Goal: Transaction & Acquisition: Subscribe to service/newsletter

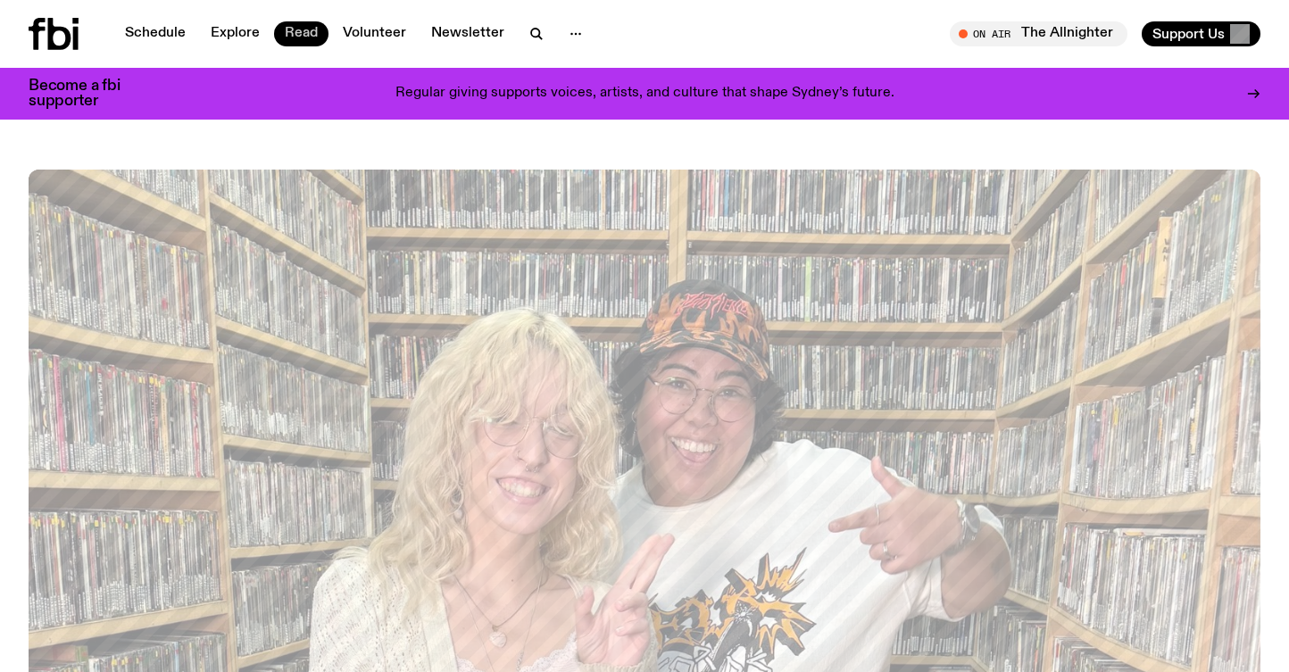
click at [315, 34] on link "Read" at bounding box center [301, 33] width 54 height 25
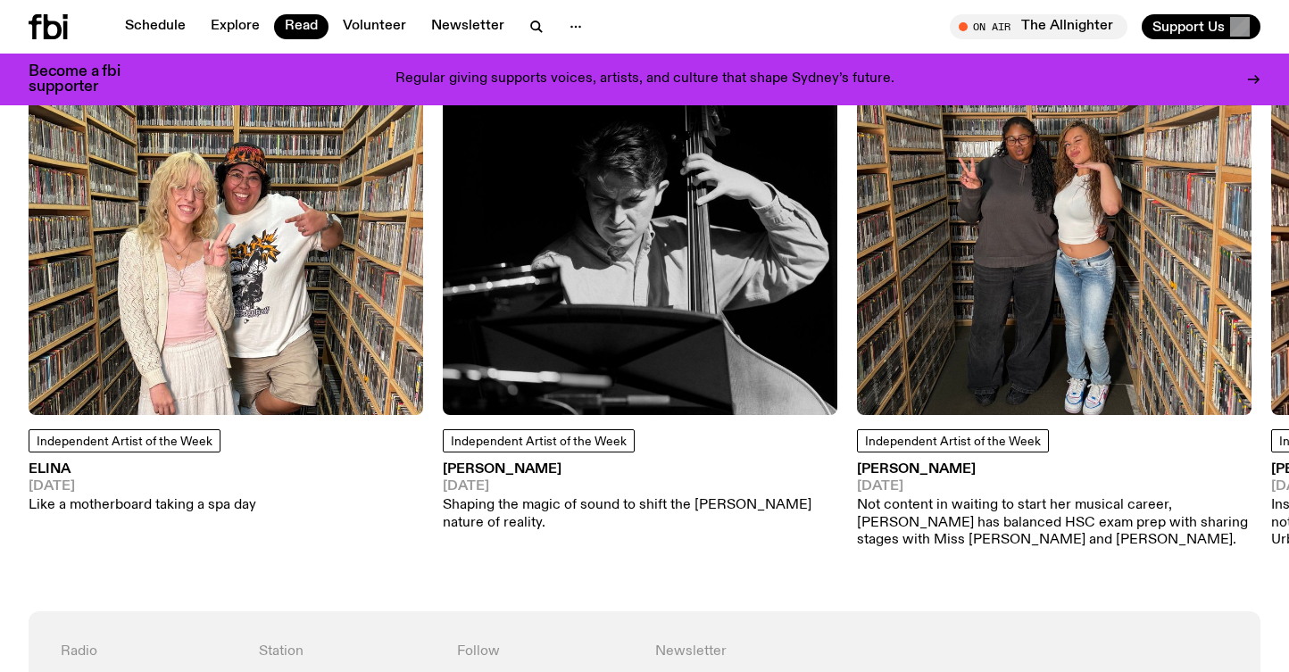
click at [713, 560] on div "Independent Artist of the Week [PERSON_NAME] [DATE] Shaping the magic of sound …" at bounding box center [640, 302] width 395 height 562
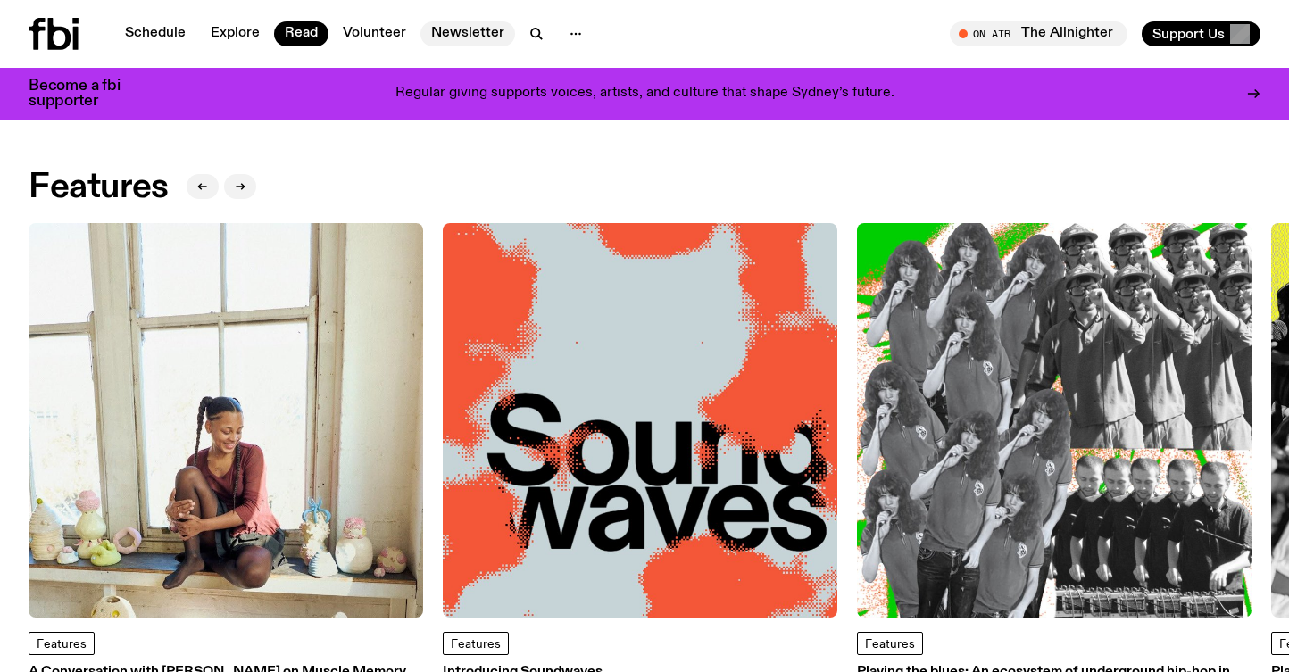
click at [478, 32] on link "Newsletter" at bounding box center [467, 33] width 95 height 25
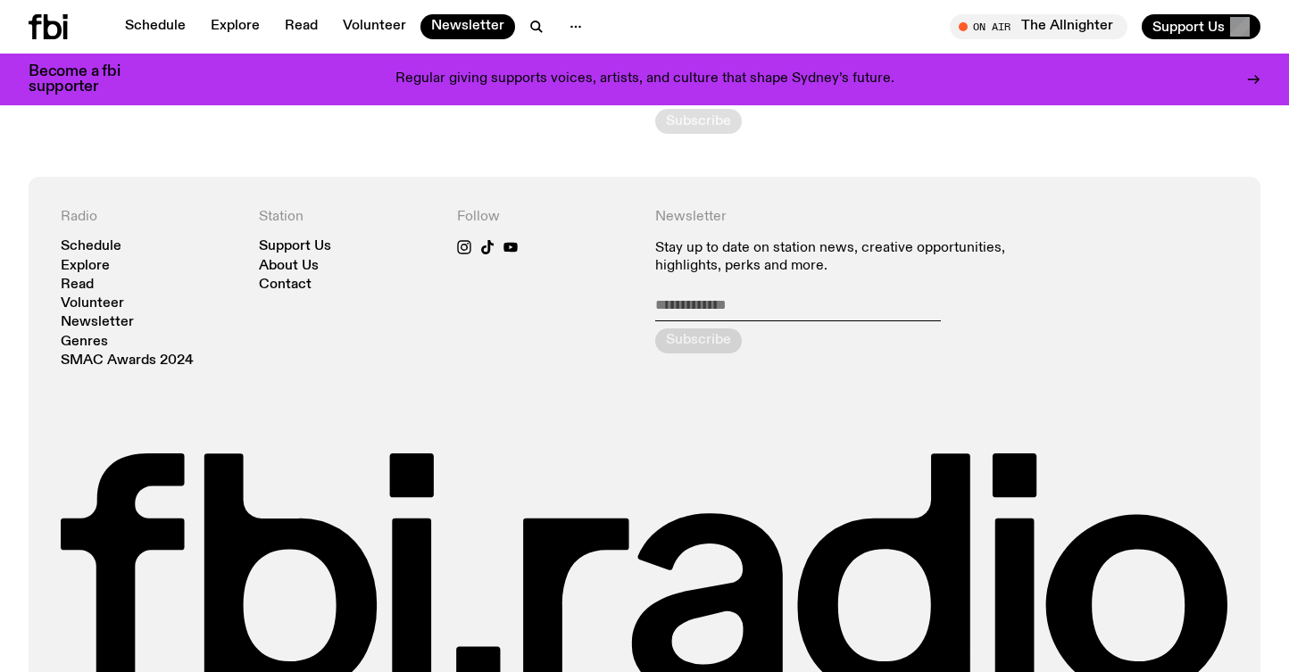
scroll to position [293, 0]
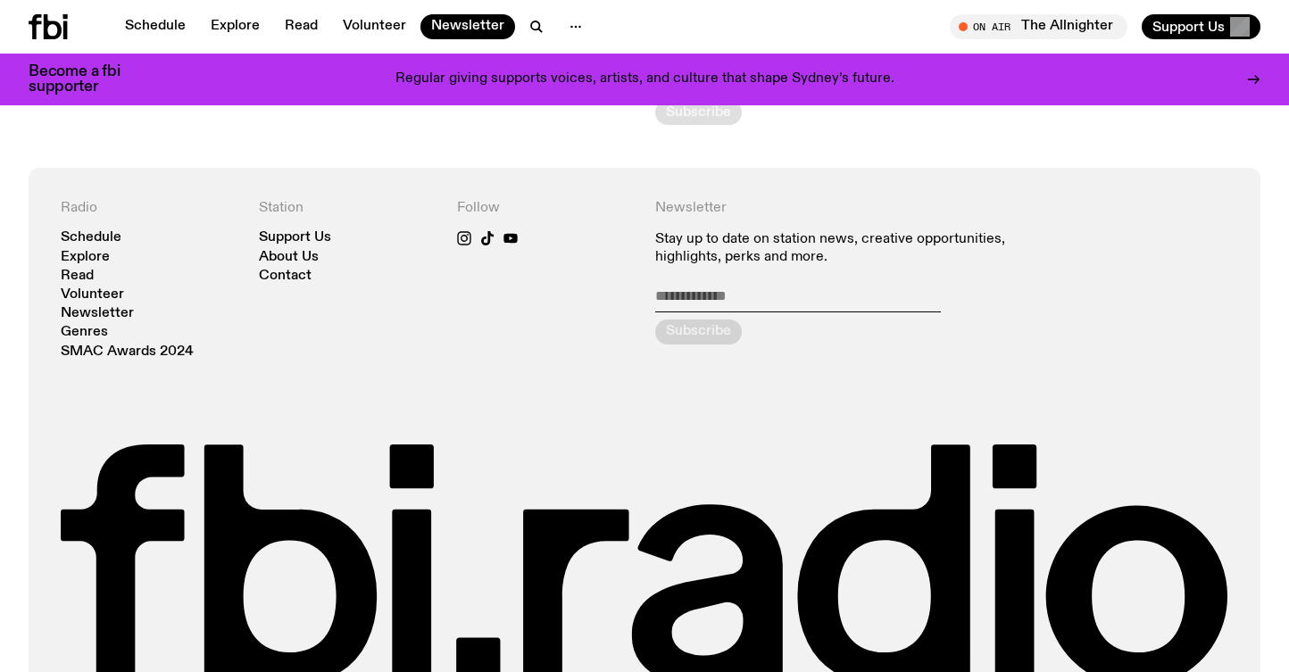
click at [455, 229] on div "Radio Schedule Explore Read Volunteer Newsletter Genres SMAC Awards 2024 Statio…" at bounding box center [644, 443] width 1167 height 487
click at [459, 241] on icon at bounding box center [464, 238] width 14 height 14
